Goal: Find specific page/section: Find specific page/section

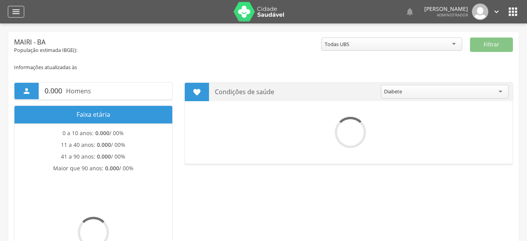
click at [17, 14] on icon "" at bounding box center [15, 11] width 9 height 9
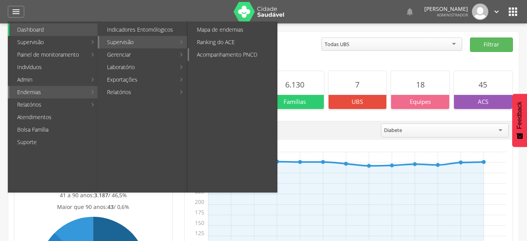
click at [218, 55] on link "Acompanhamento PNCD" at bounding box center [233, 54] width 88 height 13
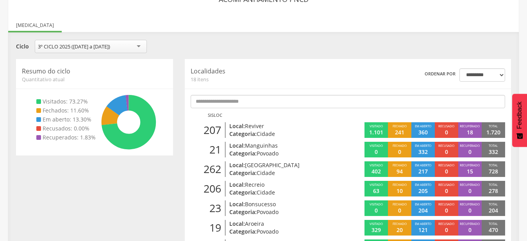
scroll to position [80, 0]
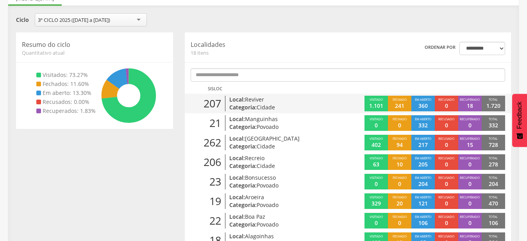
click at [256, 100] on span "Reviver" at bounding box center [254, 99] width 19 height 7
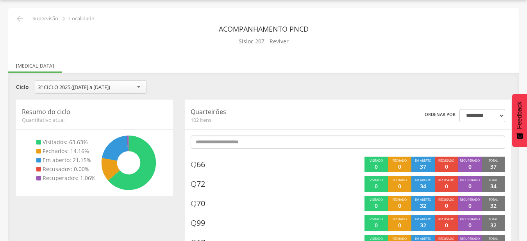
scroll to position [63, 0]
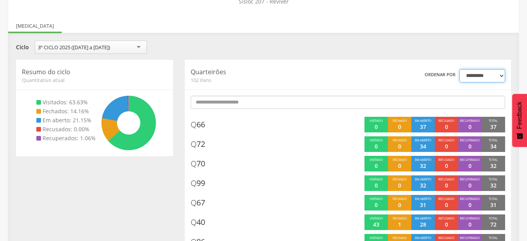
click at [460, 69] on select "**********" at bounding box center [483, 75] width 46 height 13
select select "*"
click option "*******" at bounding box center [0, 0] width 0 height 0
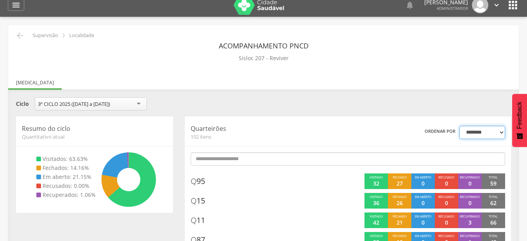
scroll to position [0, 0]
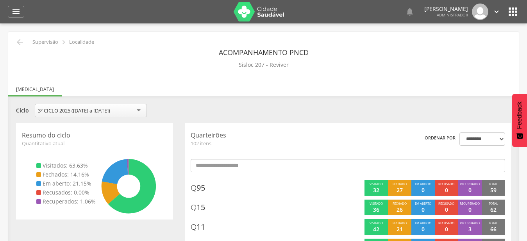
click at [513, 11] on icon "" at bounding box center [513, 11] width 13 height 13
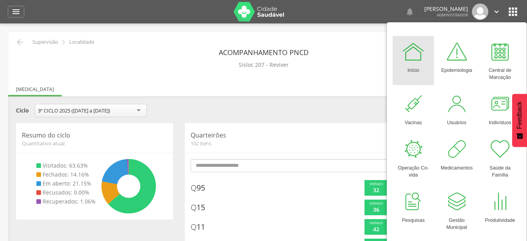
click at [326, 69] on div "Acompanhamento PNCD Sisloc 207 - Reviver" at bounding box center [263, 57] width 499 height 25
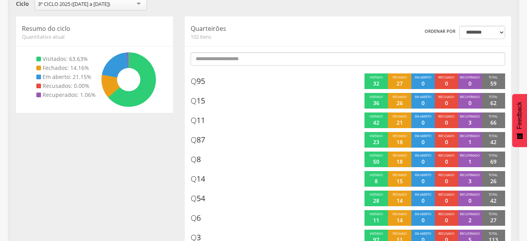
scroll to position [120, 0]
